Goal: Check status: Check status

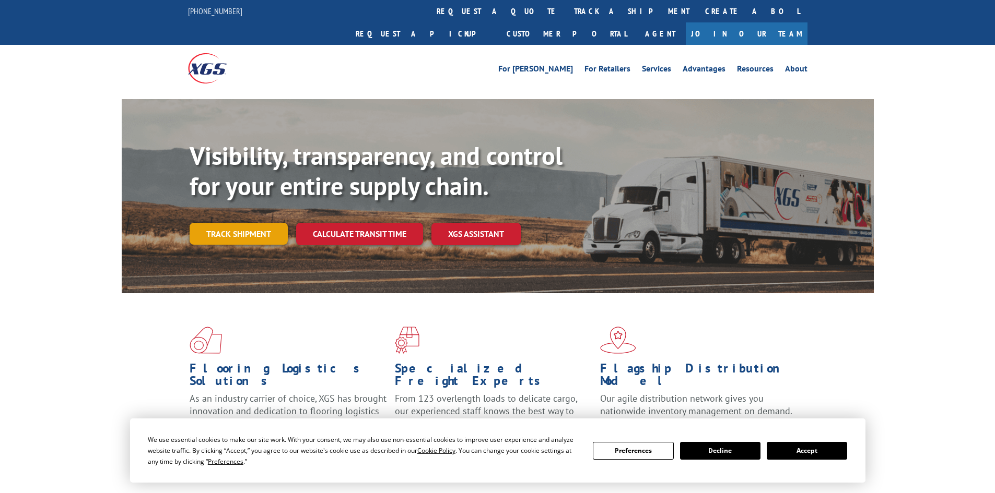
click at [243, 223] on link "Track shipment" at bounding box center [239, 234] width 98 height 22
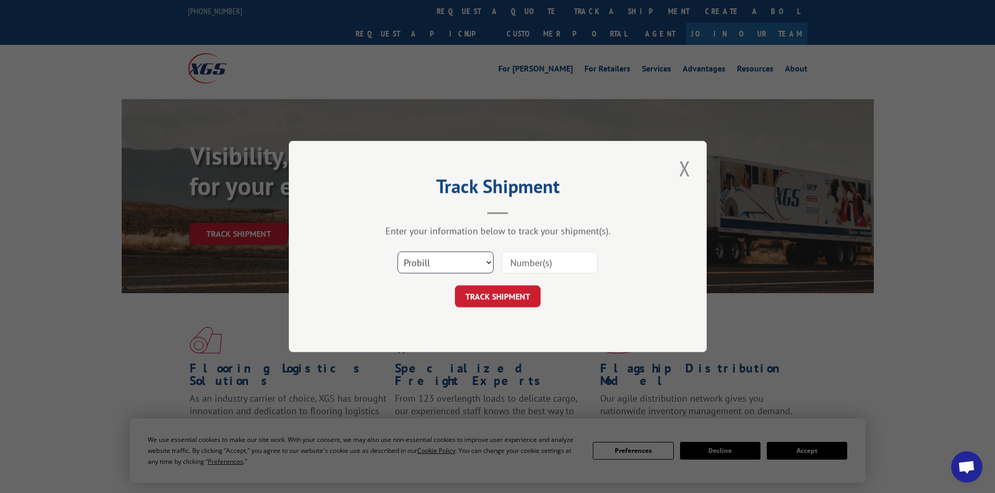
click at [453, 257] on select "Select category... Probill BOL PO" at bounding box center [445, 263] width 96 height 22
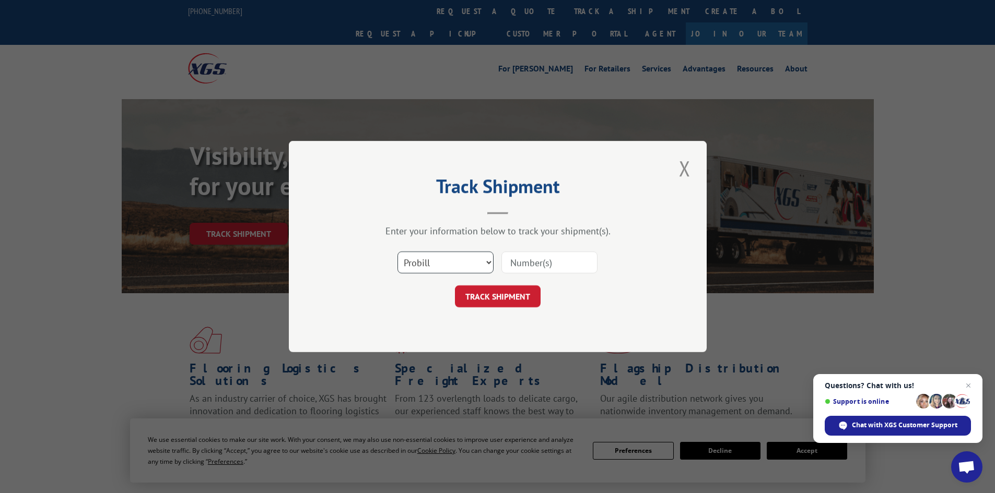
select select "bol"
click at [397, 252] on select "Select category... Probill BOL PO" at bounding box center [445, 263] width 96 height 22
paste input "4863513"
type input "4863513"
click at [516, 282] on form "Select category... Probill BOL PO 4863513 TRACK SHIPMENT" at bounding box center [497, 276] width 313 height 62
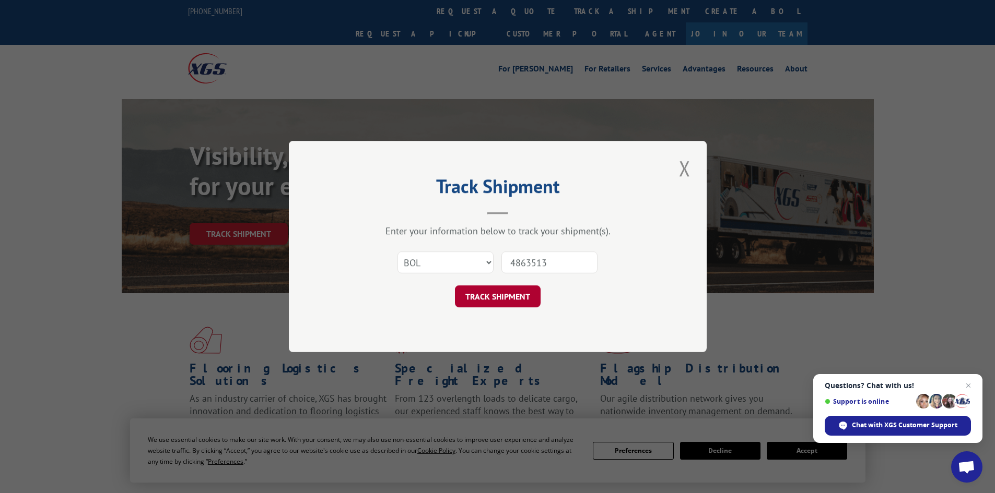
click at [505, 292] on button "TRACK SHIPMENT" at bounding box center [498, 297] width 86 height 22
